Goal: Information Seeking & Learning: Learn about a topic

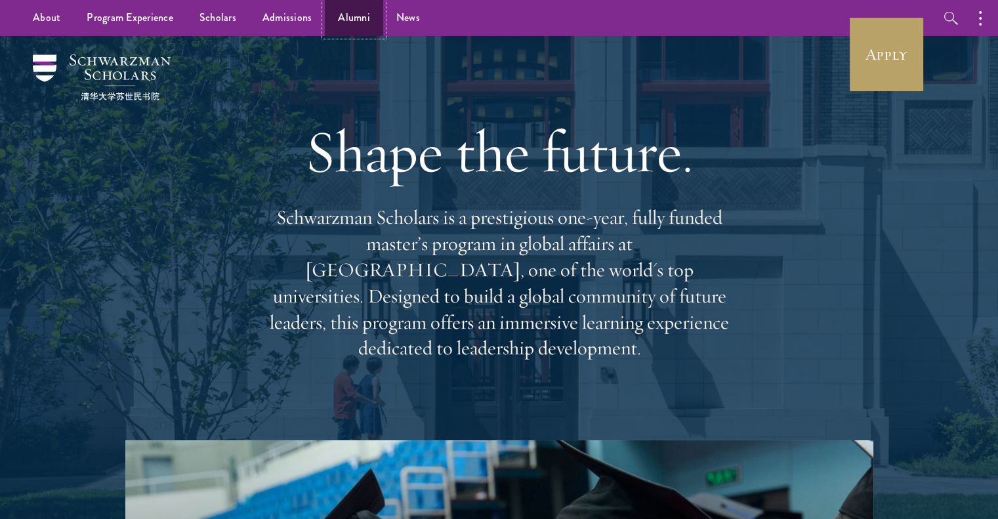
click at [354, 18] on link "Alumni" at bounding box center [354, 18] width 58 height 36
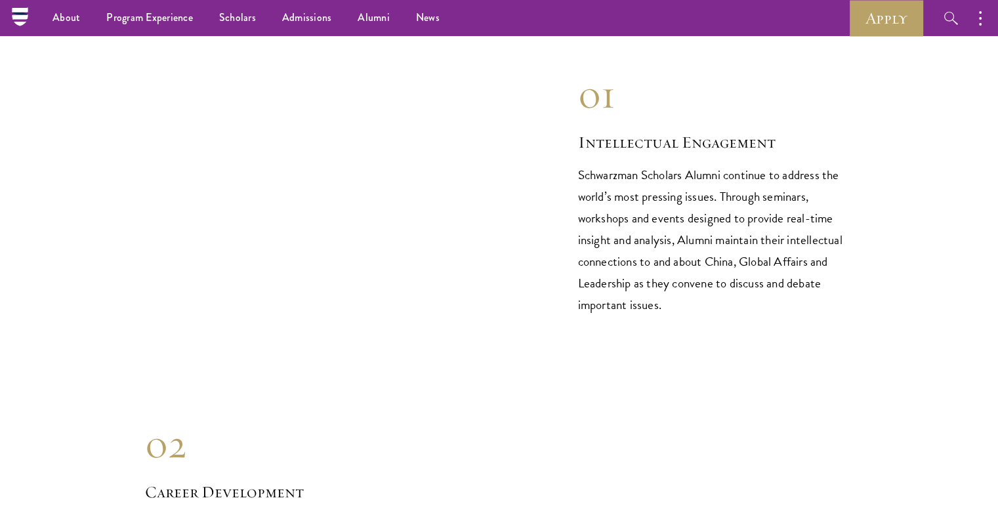
scroll to position [1317, 0]
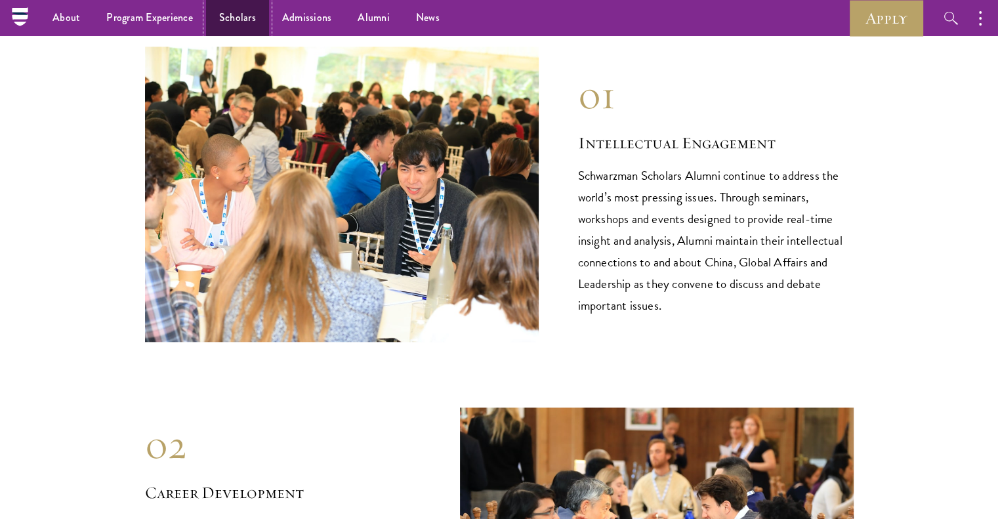
click at [244, 22] on link "Scholars" at bounding box center [237, 18] width 63 height 36
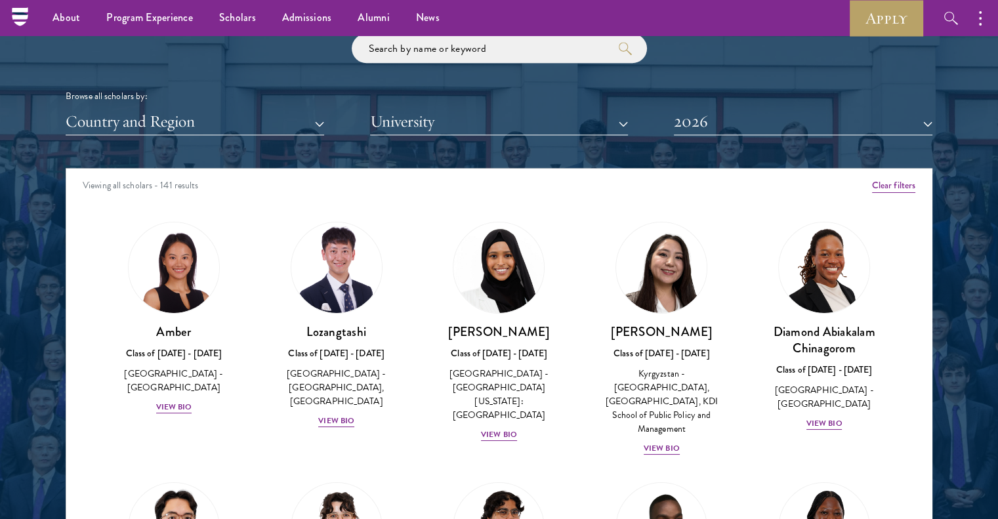
scroll to position [1574, 0]
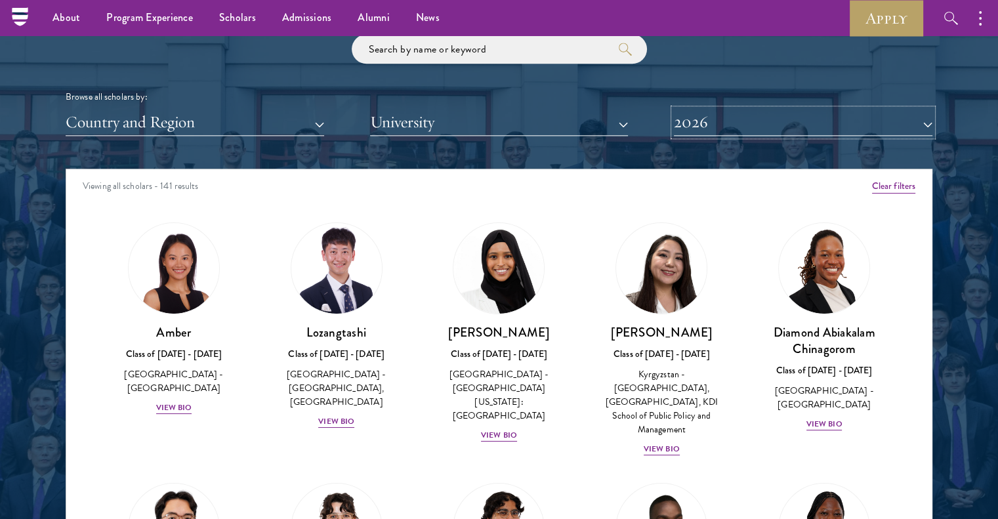
click at [736, 110] on button "2026" at bounding box center [803, 122] width 259 height 27
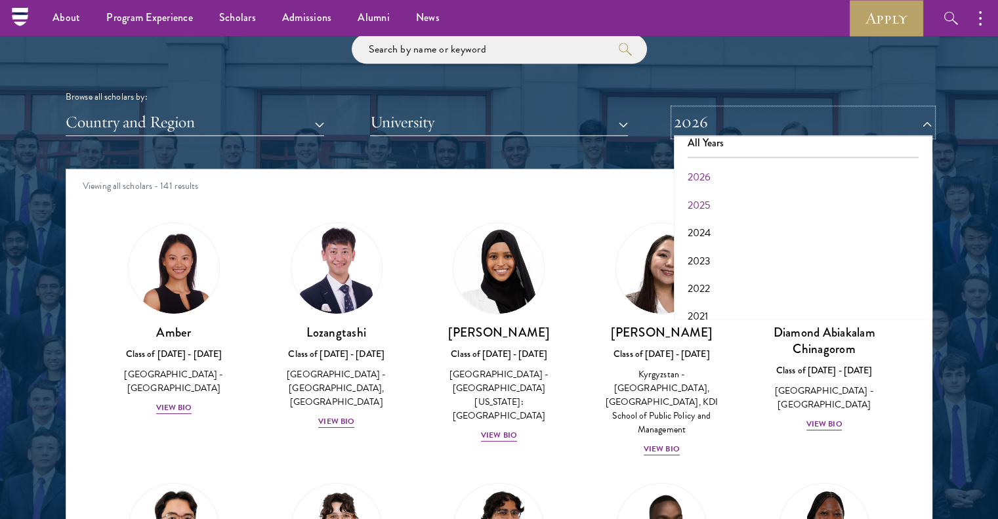
scroll to position [0, 0]
click at [704, 212] on button "2025" at bounding box center [803, 216] width 251 height 28
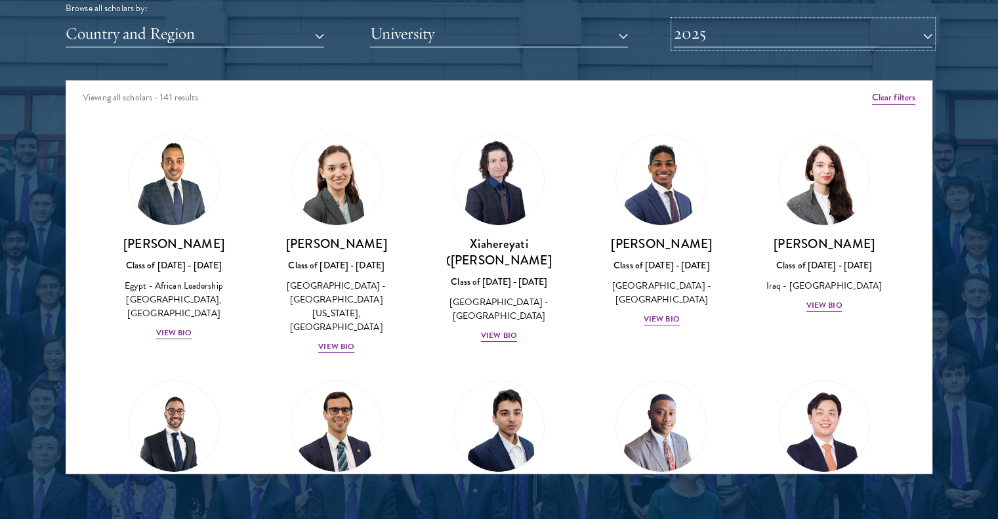
click at [714, 25] on button "2025" at bounding box center [803, 33] width 259 height 27
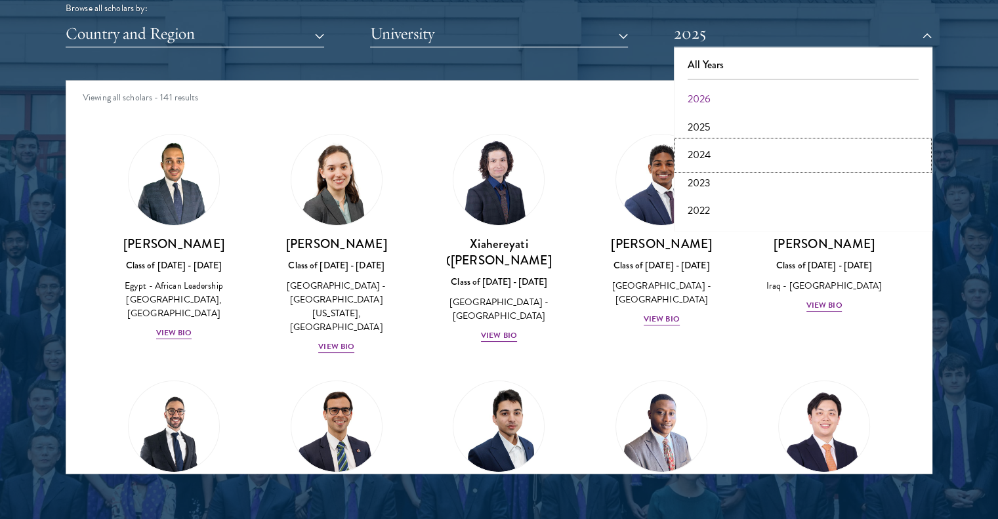
click at [720, 152] on button "2024" at bounding box center [803, 155] width 251 height 28
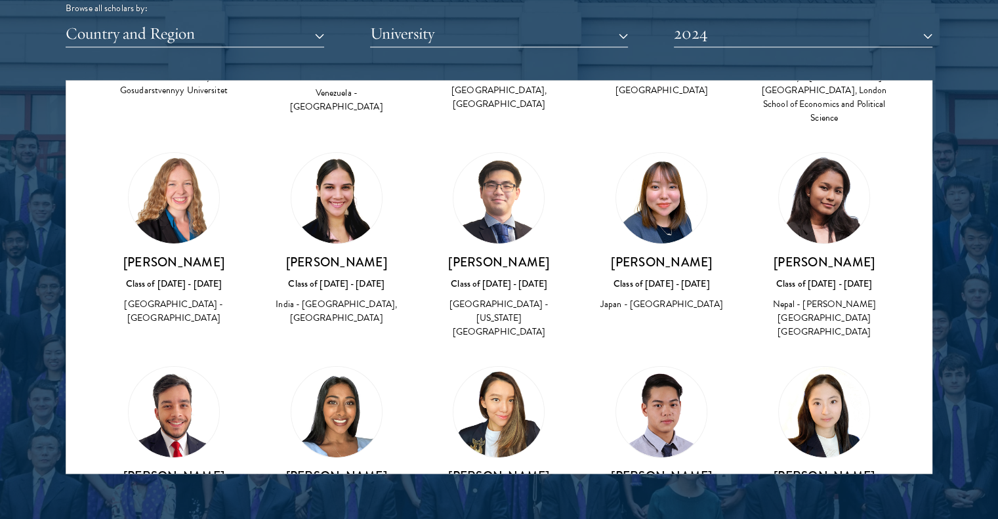
scroll to position [4746, 0]
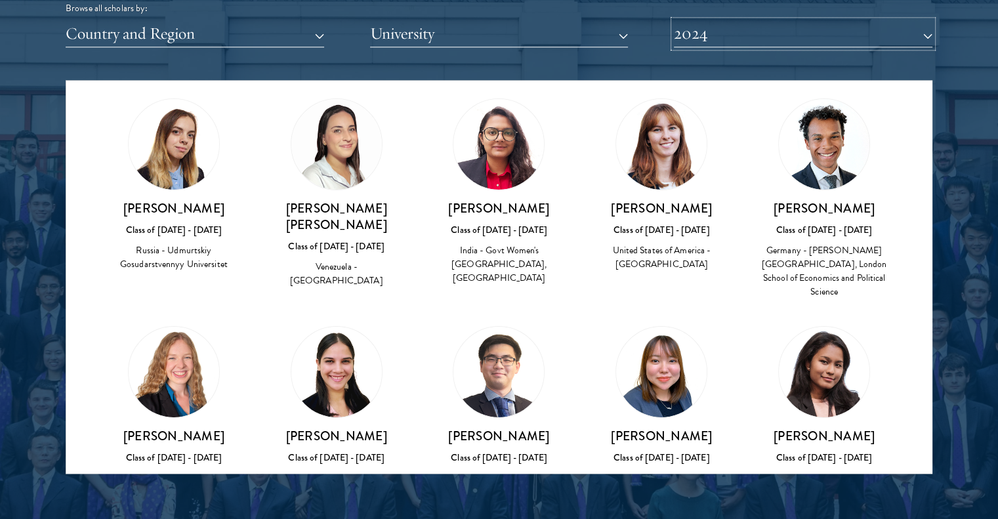
click at [723, 34] on button "2024" at bounding box center [803, 33] width 259 height 27
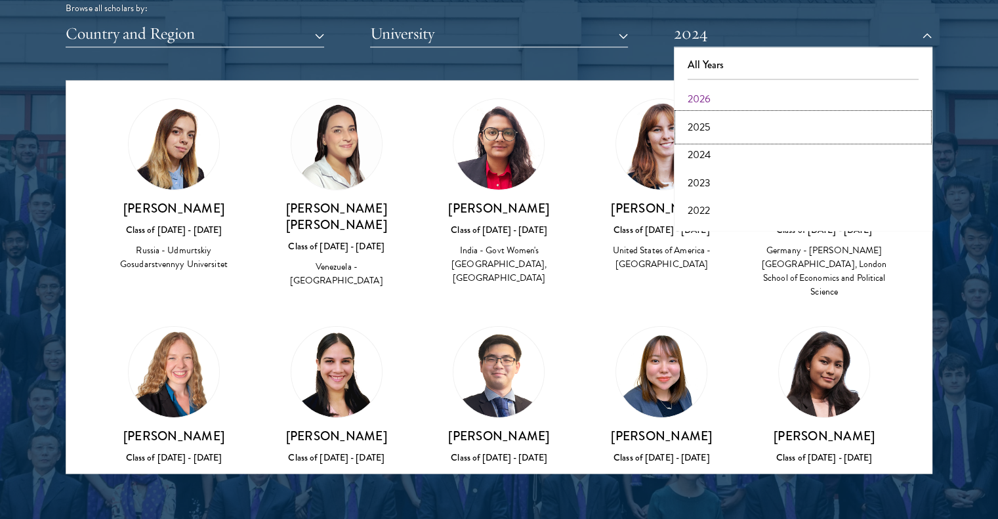
click at [716, 119] on button "2025" at bounding box center [803, 128] width 251 height 28
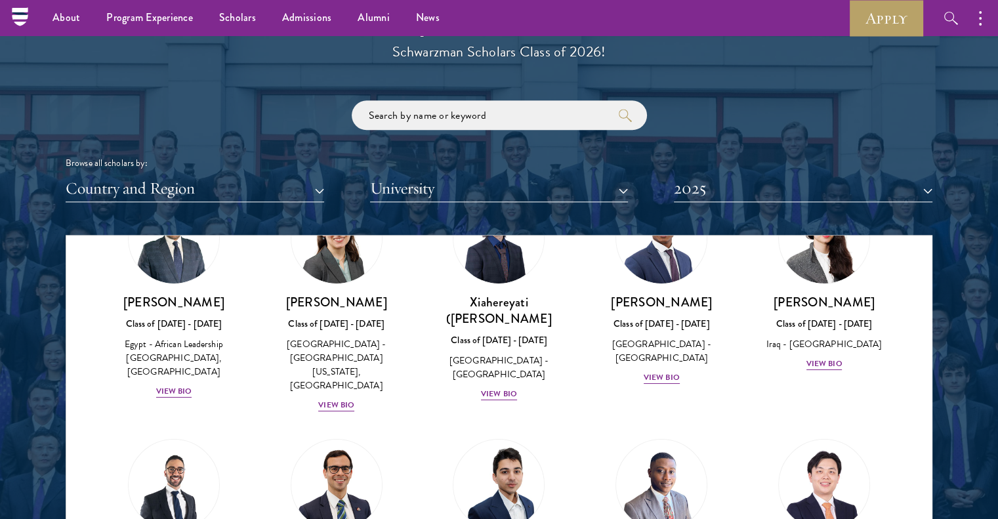
scroll to position [97, 0]
click at [179, 385] on div "View Bio" at bounding box center [174, 391] width 36 height 12
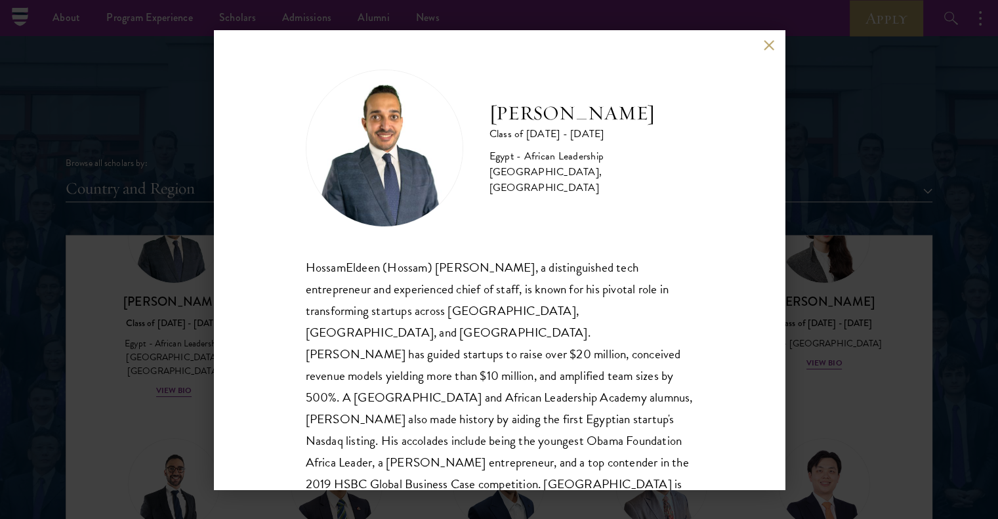
scroll to position [23, 0]
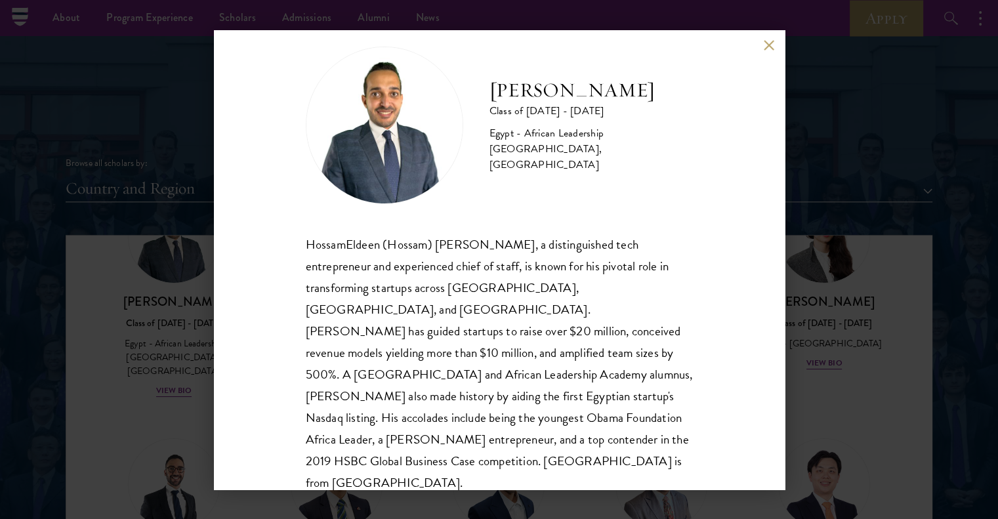
click at [768, 47] on button at bounding box center [769, 45] width 11 height 11
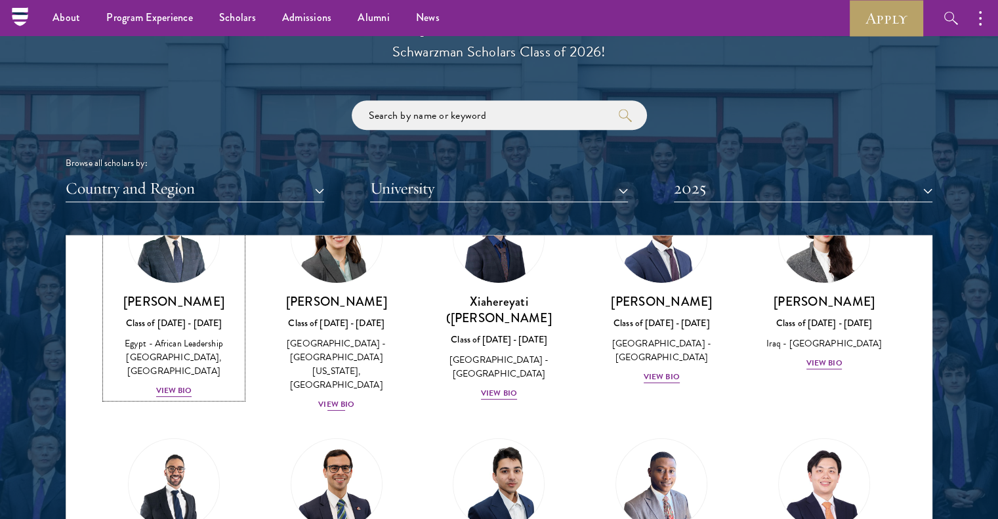
scroll to position [53, 0]
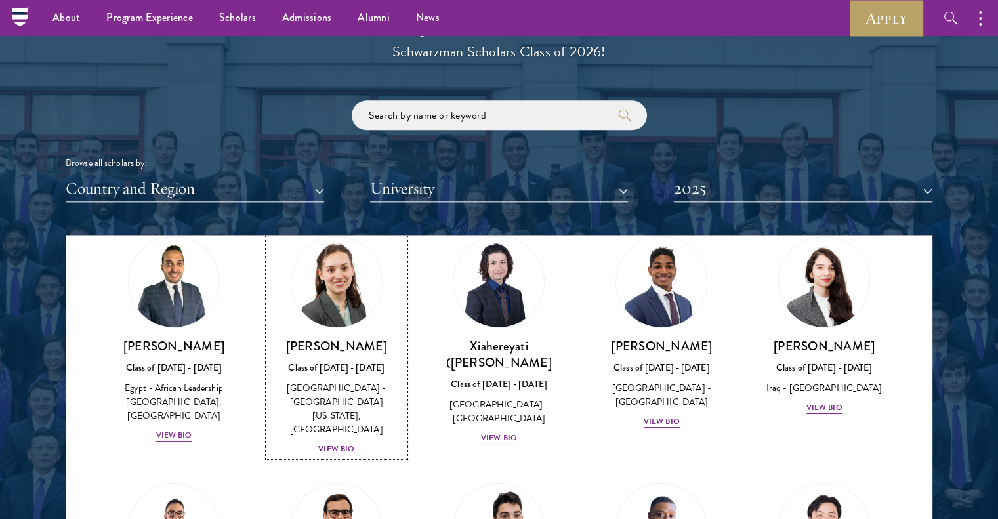
click at [335, 443] on div "View Bio" at bounding box center [336, 449] width 36 height 12
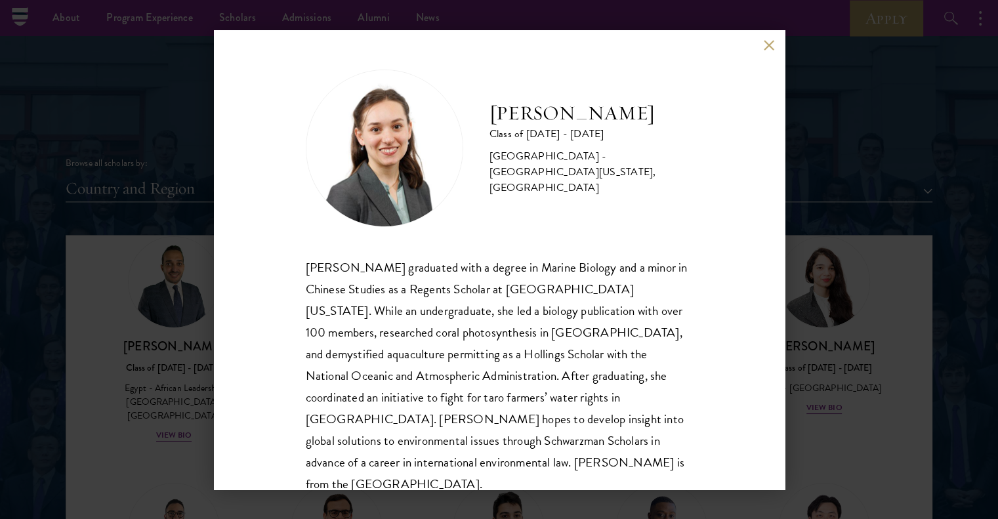
click at [767, 49] on button at bounding box center [769, 45] width 11 height 11
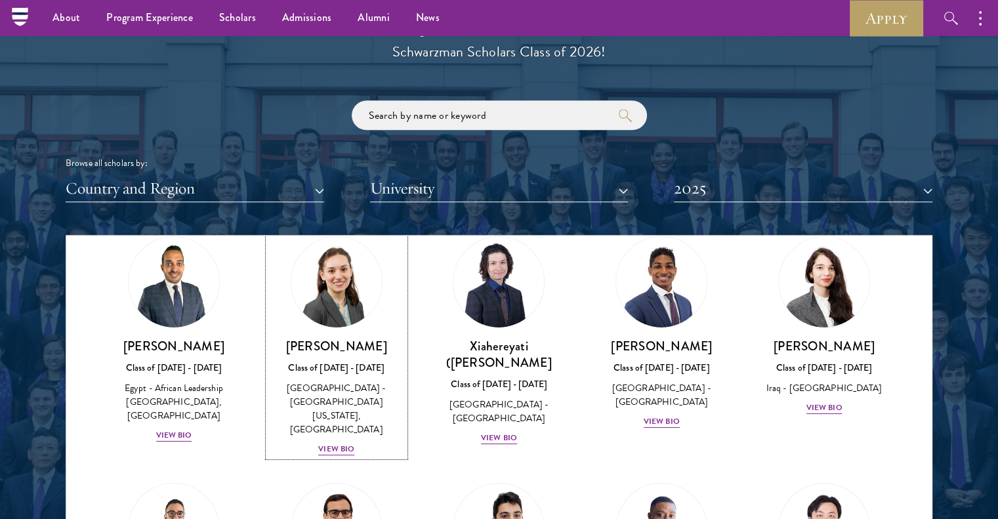
click at [777, 44] on div "Scholar Directory Congratulations and welcome to the Schwarzman Scholars Class …" at bounding box center [499, 295] width 867 height 668
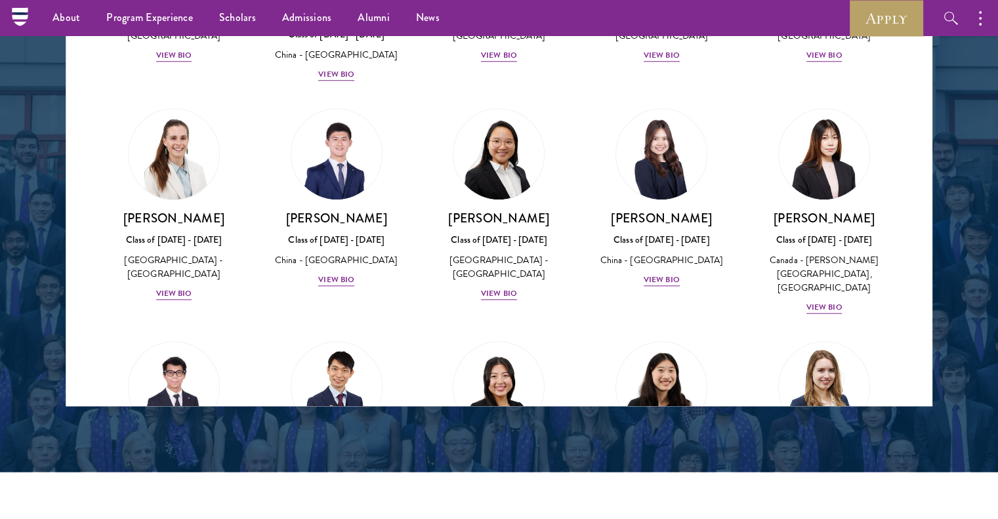
scroll to position [6215, 0]
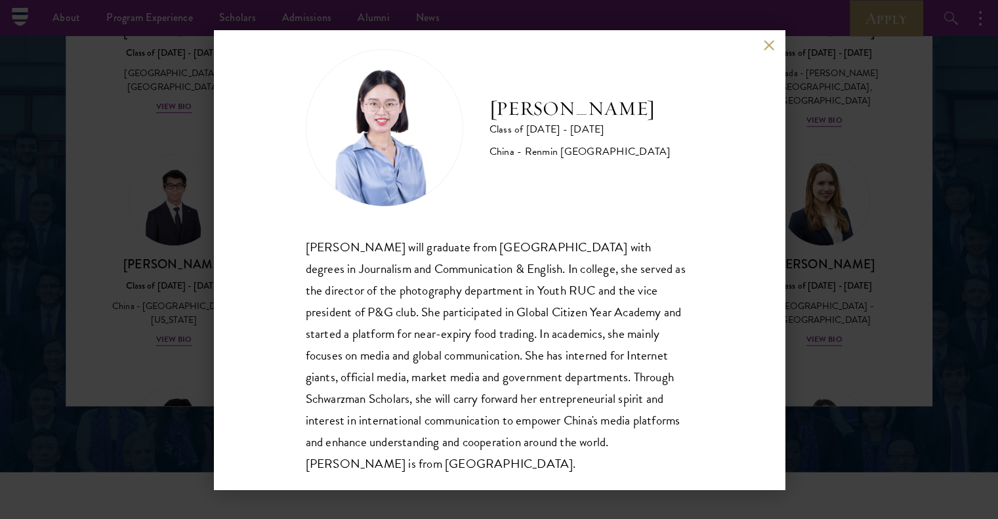
scroll to position [21, 0]
click at [768, 45] on button at bounding box center [769, 45] width 11 height 11
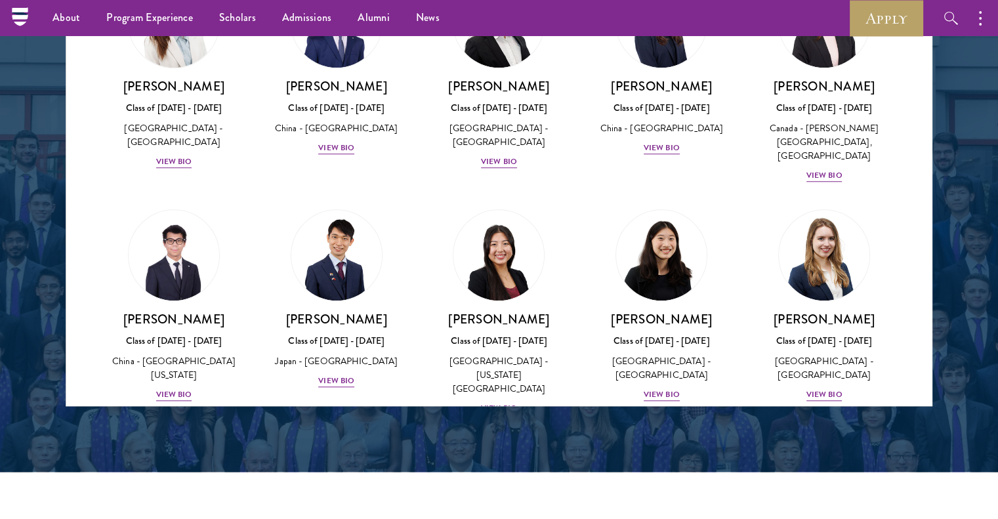
scroll to position [6127, 0]
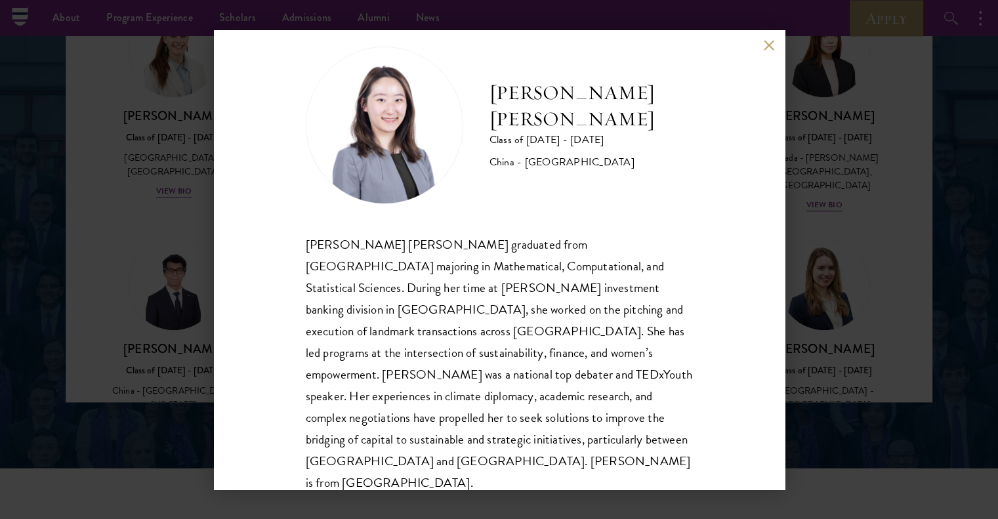
scroll to position [1733, 0]
click at [762, 58] on div "[PERSON_NAME] [PERSON_NAME] Class of [DATE] - [DATE] [GEOGRAPHIC_DATA] - [GEOGR…" at bounding box center [499, 259] width 571 height 459
click at [775, 41] on button at bounding box center [769, 45] width 11 height 11
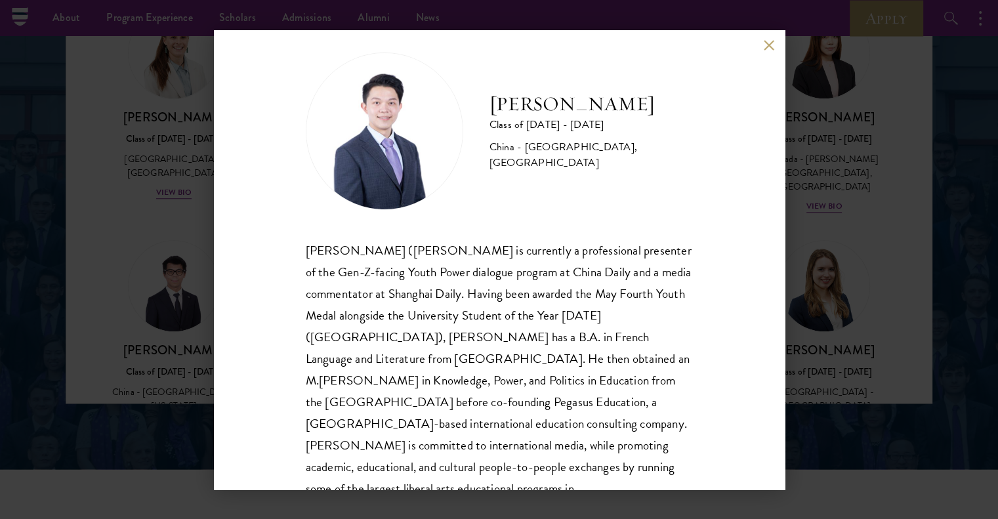
scroll to position [16, 0]
click at [769, 54] on div "[PERSON_NAME] Class of [DATE] - [DATE] [GEOGRAPHIC_DATA] - [GEOGRAPHIC_DATA], […" at bounding box center [499, 259] width 571 height 459
click at [767, 45] on button at bounding box center [769, 45] width 11 height 11
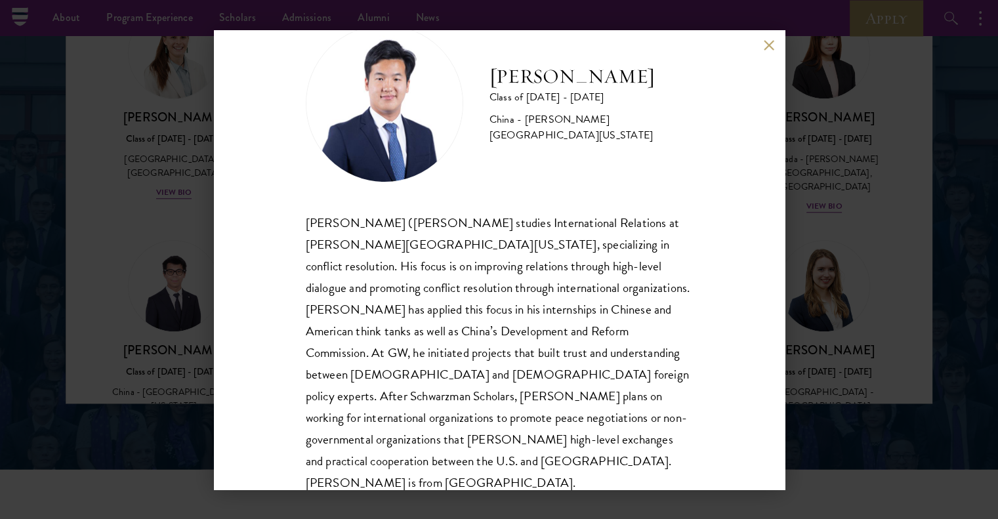
scroll to position [44, 0]
click at [764, 43] on button at bounding box center [769, 45] width 11 height 11
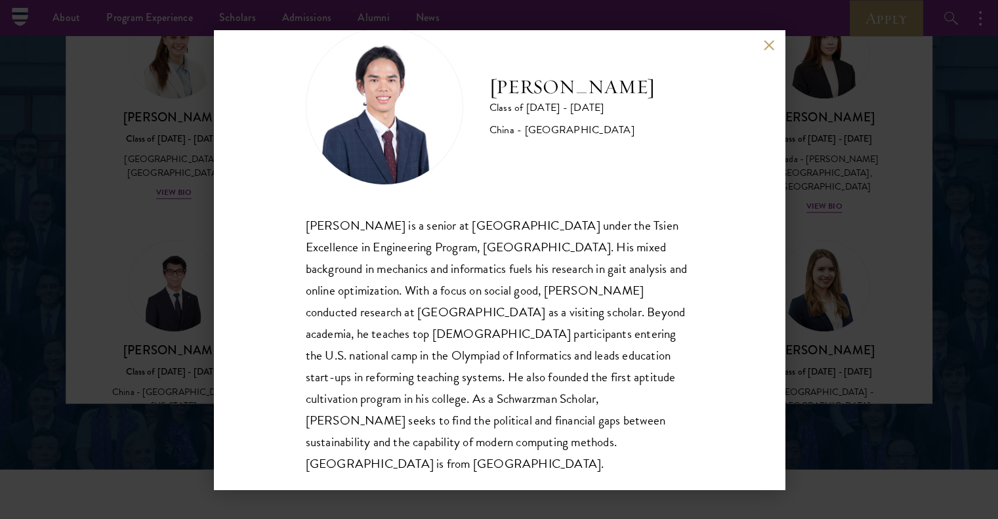
scroll to position [45, 0]
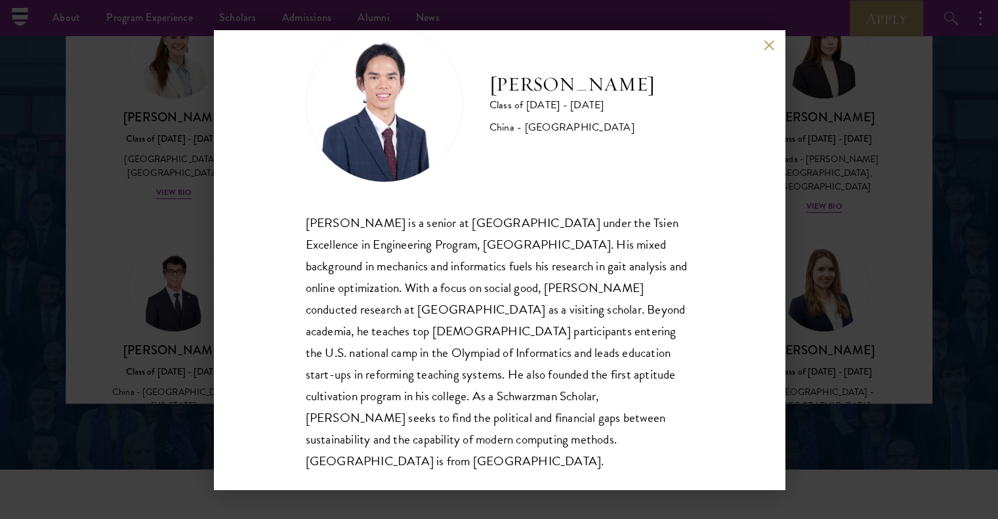
click at [768, 48] on button at bounding box center [769, 45] width 11 height 11
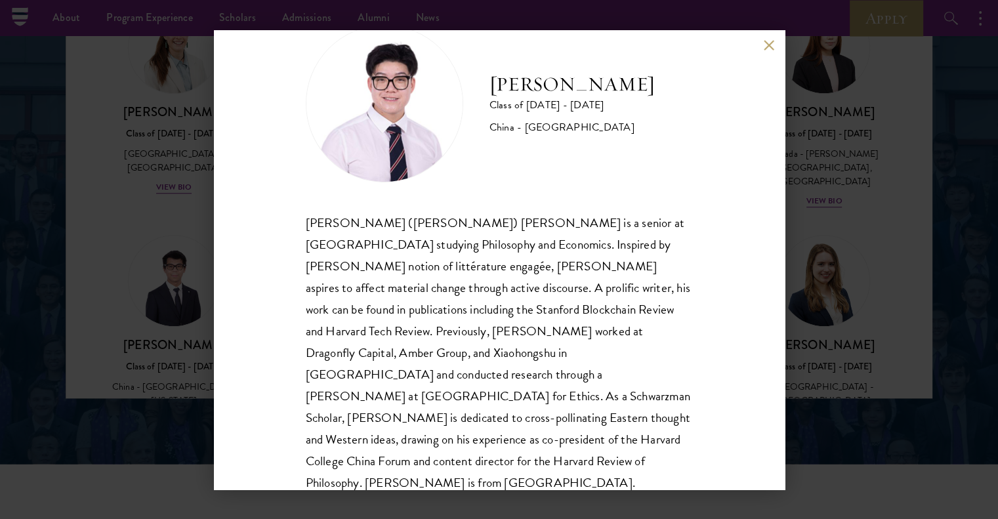
scroll to position [1734, 0]
